Goal: Transaction & Acquisition: Register for event/course

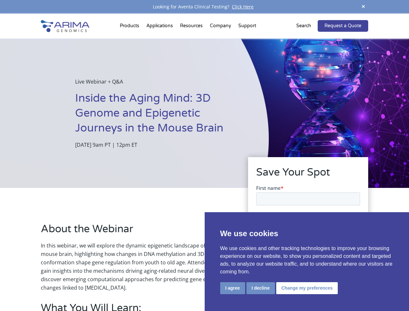
click at [204, 155] on div "Live Webinar + Q&A Inside the Aging Mind: 3D Genome and Epigenetic Journeys in …" at bounding box center [134, 113] width 269 height 149
click at [233, 288] on button "I agree" at bounding box center [232, 288] width 25 height 12
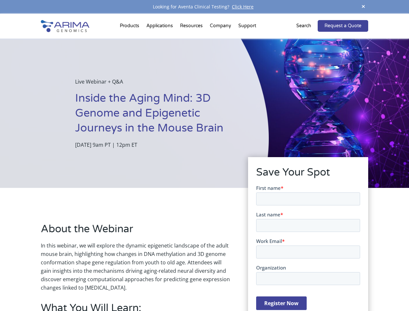
click at [260, 288] on form "First name * Last name * Work Email * Organization Register Now" at bounding box center [308, 249] width 104 height 131
click at [306, 288] on form "First name * Last name * Work Email * Organization Register Now" at bounding box center [308, 249] width 104 height 131
click at [363, 7] on span at bounding box center [364, 7] width 10 height 9
click at [204, 162] on div "Live Webinar + Q&A Inside the Aging Mind: 3D Genome and Epigenetic Journeys in …" at bounding box center [134, 113] width 269 height 149
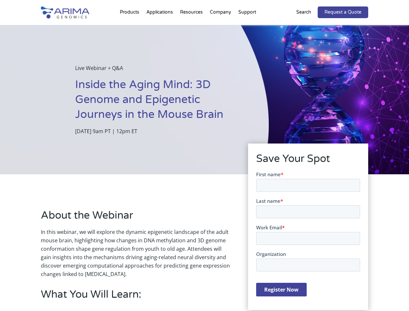
click at [131, 27] on div "Live Webinar + Q&A Inside the Aging Mind: 3D Genome and Epigenetic Journeys in …" at bounding box center [134, 99] width 269 height 149
click at [192, 27] on div "Live Webinar + Q&A Inside the Aging Mind: 3D Genome and Epigenetic Journeys in …" at bounding box center [134, 99] width 269 height 149
click at [221, 27] on div "Live Webinar + Q&A Inside the Aging Mind: 3D Genome and Epigenetic Journeys in …" at bounding box center [134, 99] width 269 height 149
click at [247, 27] on div "Live Webinar + Q&A Inside the Aging Mind: 3D Genome and Epigenetic Journeys in …" at bounding box center [134, 99] width 269 height 149
